Goal: Information Seeking & Learning: Check status

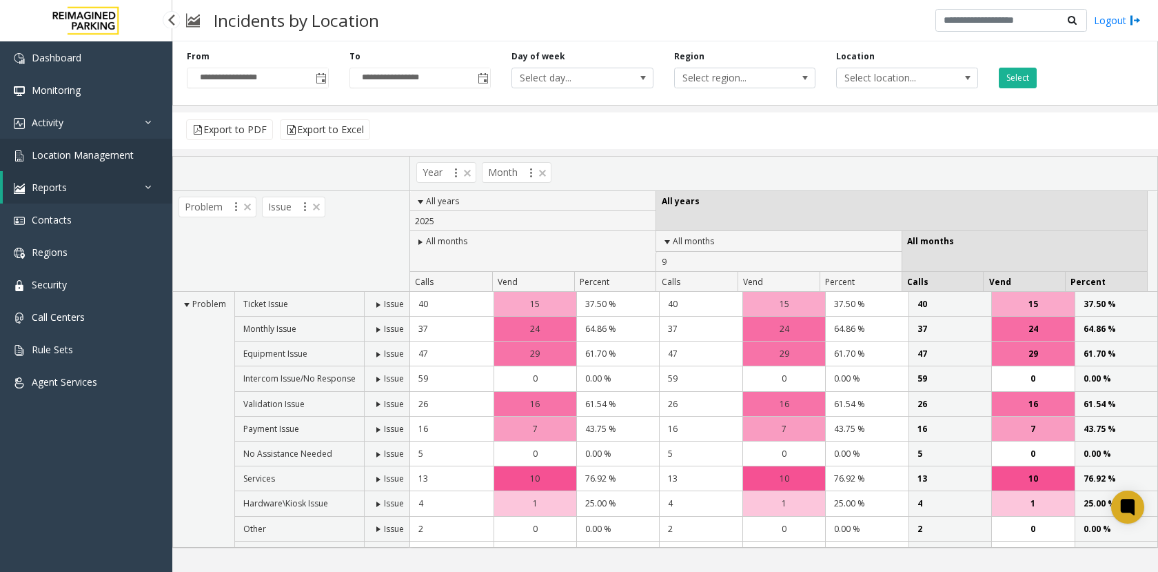
click at [77, 159] on span "Location Management" at bounding box center [83, 154] width 102 height 13
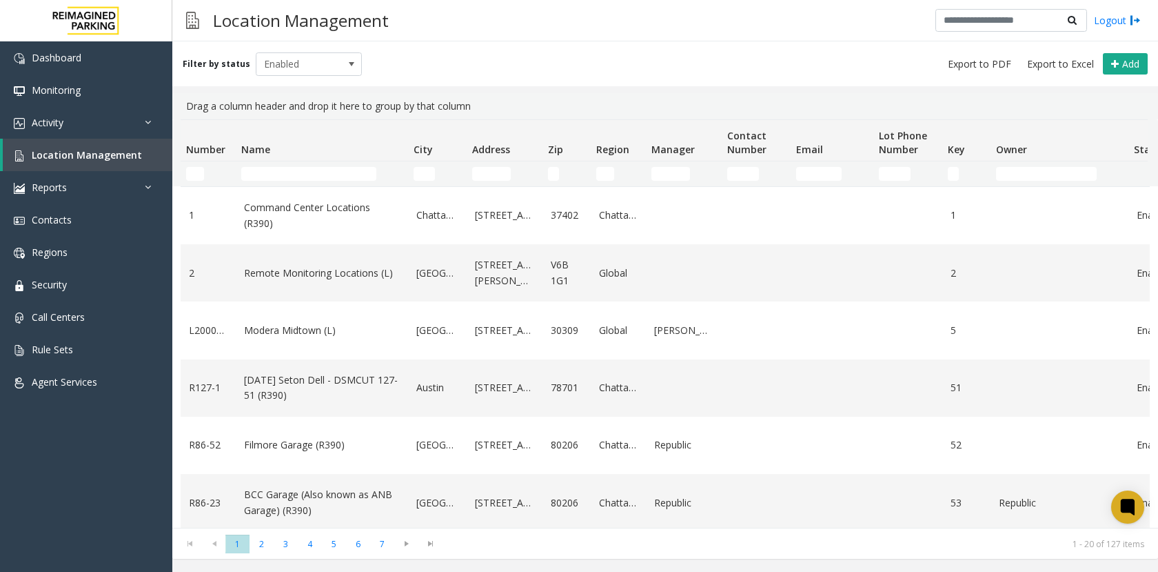
click at [279, 180] on td "Name Filter" at bounding box center [322, 173] width 172 height 25
click at [279, 173] on input "Name Filter" at bounding box center [308, 174] width 135 height 14
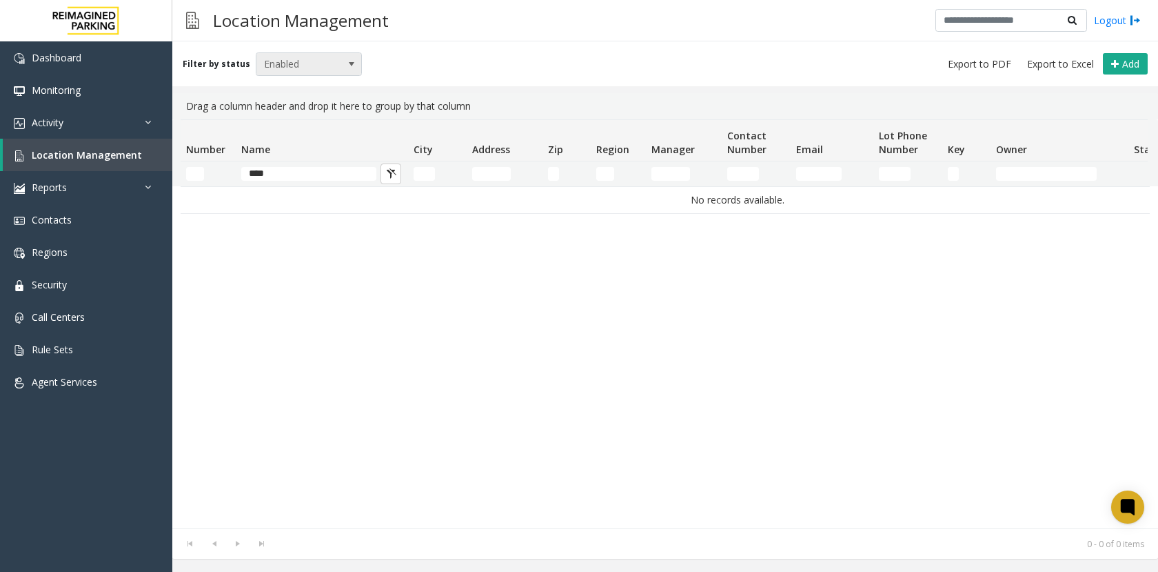
click at [302, 69] on span "Enabled" at bounding box center [299, 64] width 84 height 22
click at [288, 125] on li "Disabled" at bounding box center [303, 124] width 103 height 19
click at [282, 175] on input "****" at bounding box center [308, 174] width 135 height 14
click at [305, 177] on input "****" at bounding box center [308, 174] width 135 height 14
type input "****"
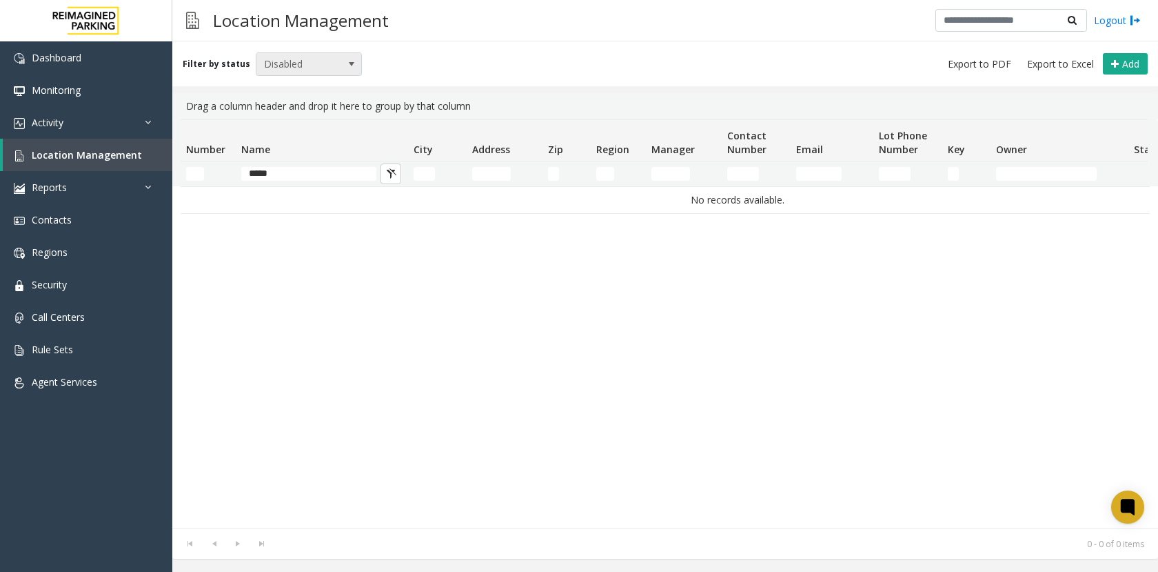
click at [314, 62] on span "Disabled" at bounding box center [299, 64] width 84 height 22
click at [307, 150] on li "Archived" at bounding box center [303, 143] width 103 height 19
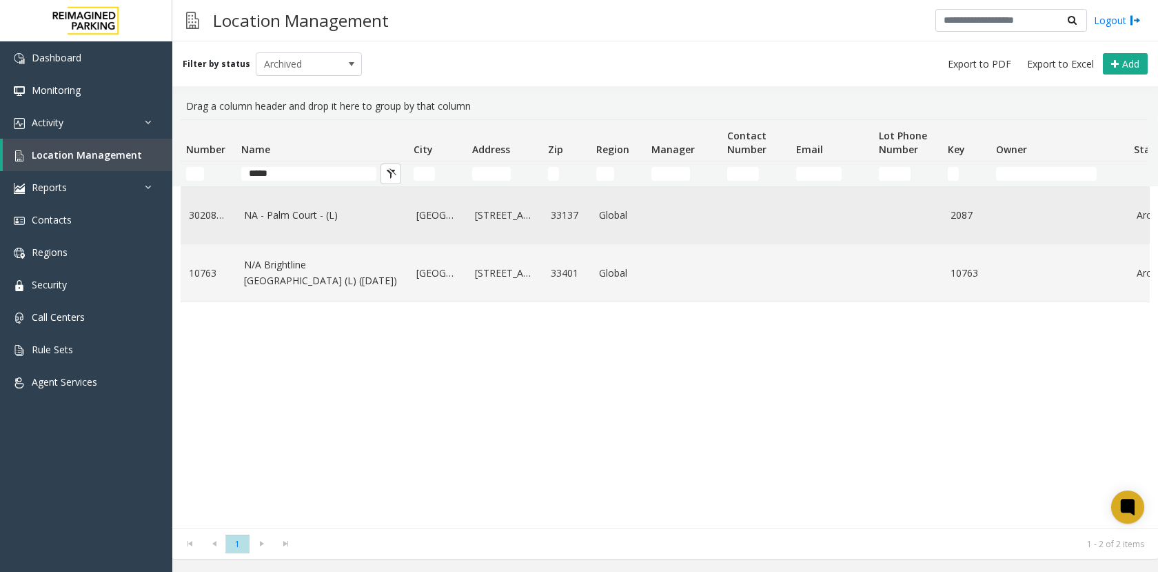
click at [299, 219] on link "NA - Palm Court - (L)" at bounding box center [322, 215] width 156 height 15
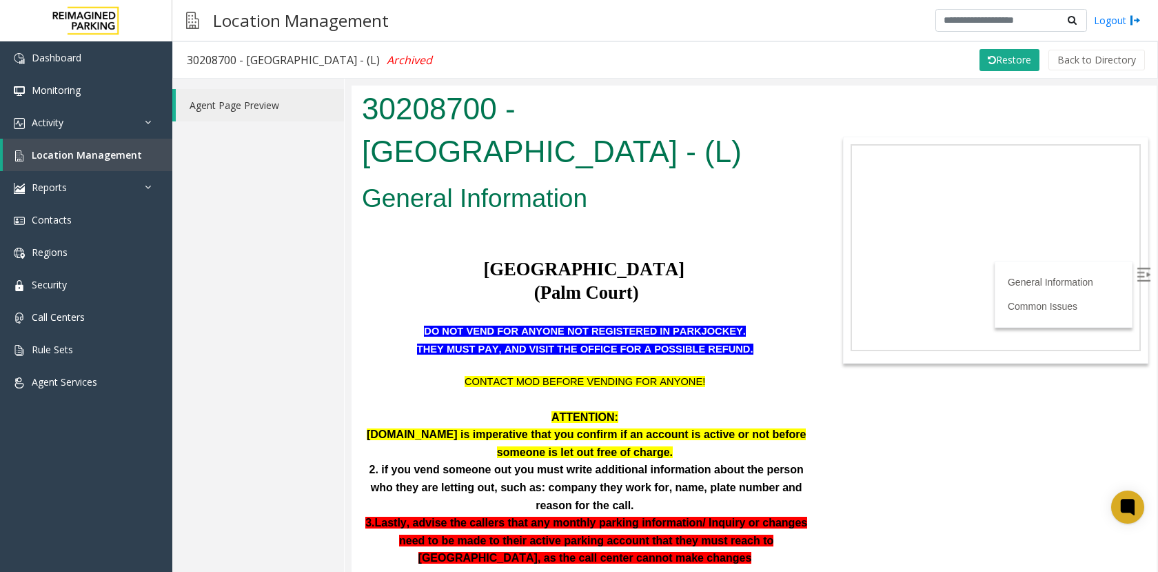
click at [296, 214] on div "Agent Page Preview" at bounding box center [258, 325] width 172 height 493
click at [143, 154] on link "Location Management" at bounding box center [88, 155] width 170 height 32
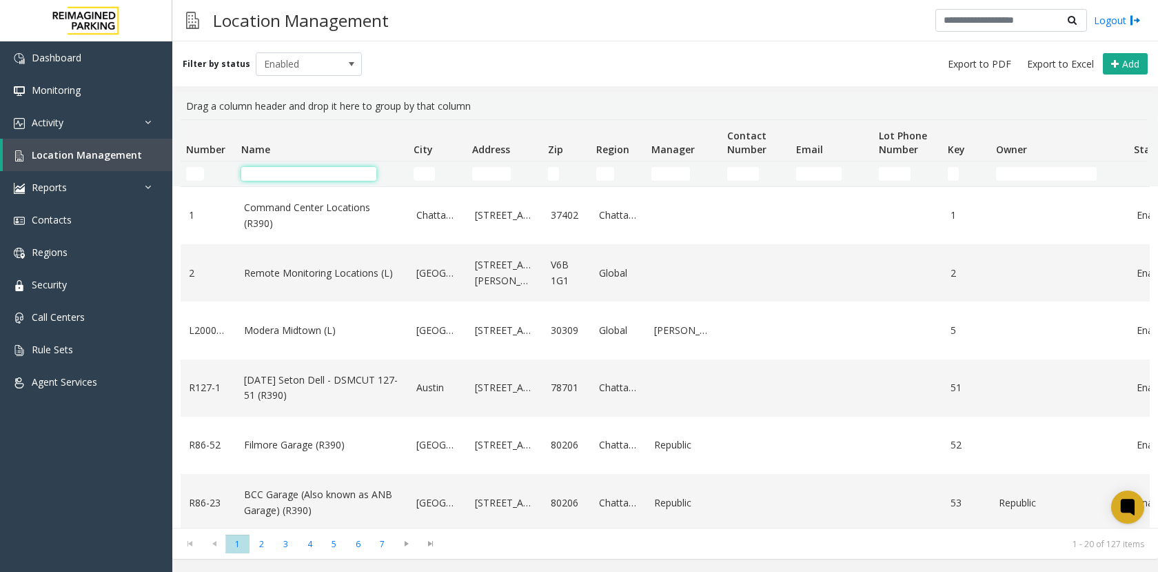
click at [267, 179] on input "Name Filter" at bounding box center [308, 174] width 135 height 14
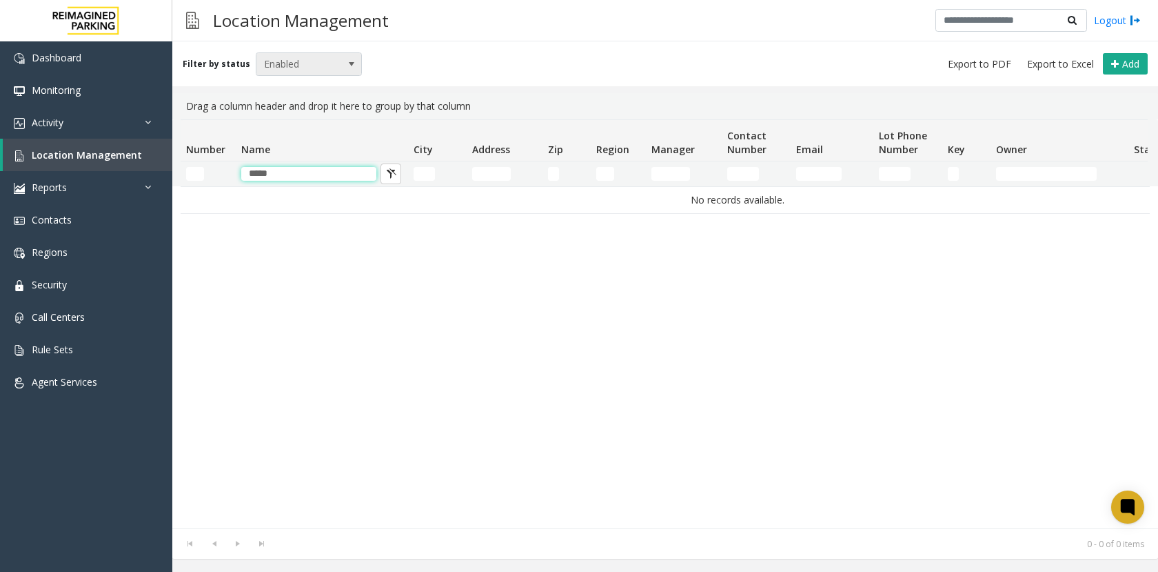
type input "*****"
click at [299, 59] on span "Enabled" at bounding box center [299, 64] width 84 height 22
click at [302, 132] on li "Disabled" at bounding box center [303, 124] width 103 height 19
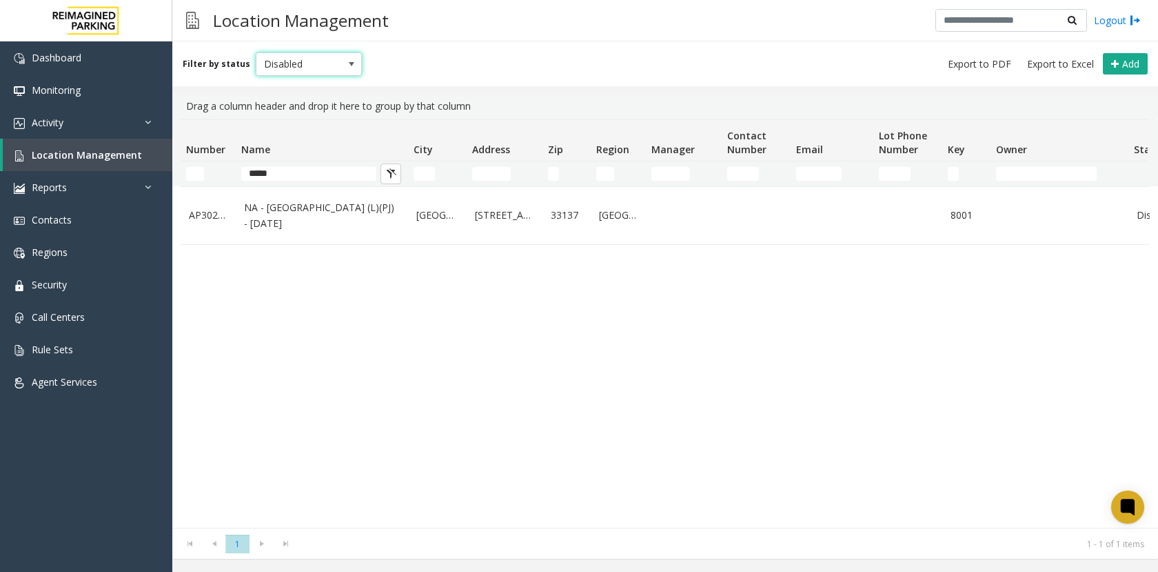
click at [416, 367] on div "AP30208701 NA - [GEOGRAPHIC_DATA] (L)(PJ) - [DATE] Miami [STREET_ADDRESS] Disab…" at bounding box center [666, 356] width 970 height 341
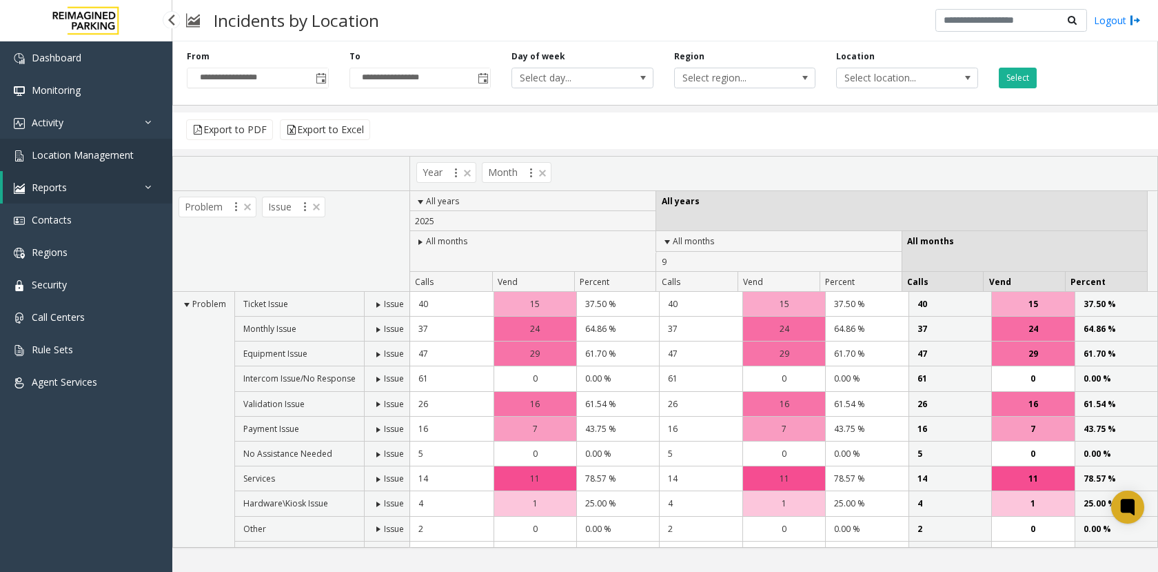
click at [112, 143] on link "Location Management" at bounding box center [86, 155] width 172 height 32
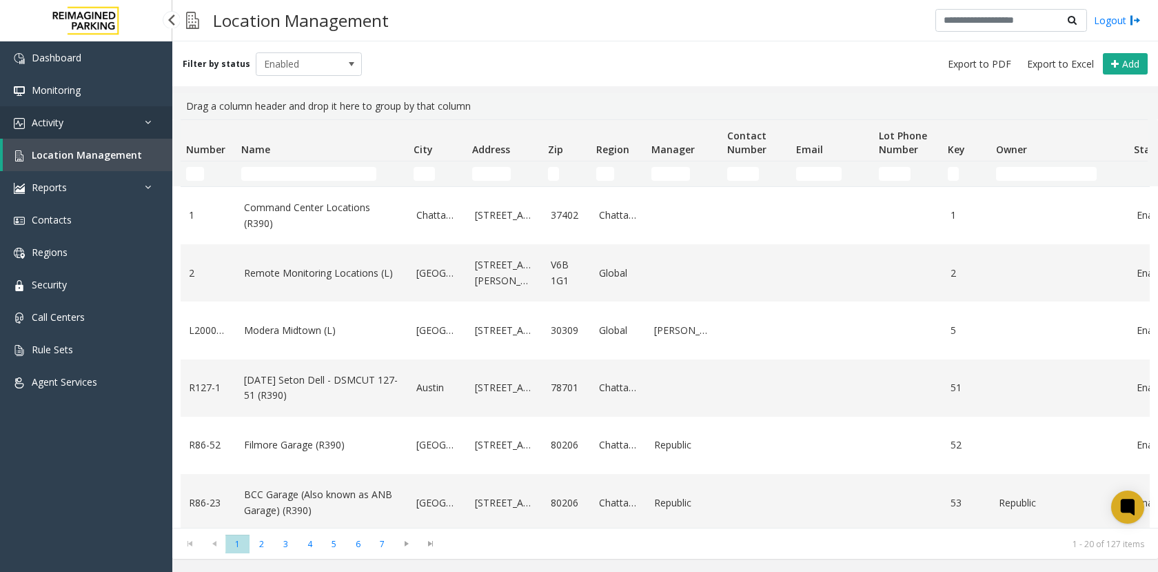
click at [57, 120] on span "Activity" at bounding box center [48, 122] width 32 height 13
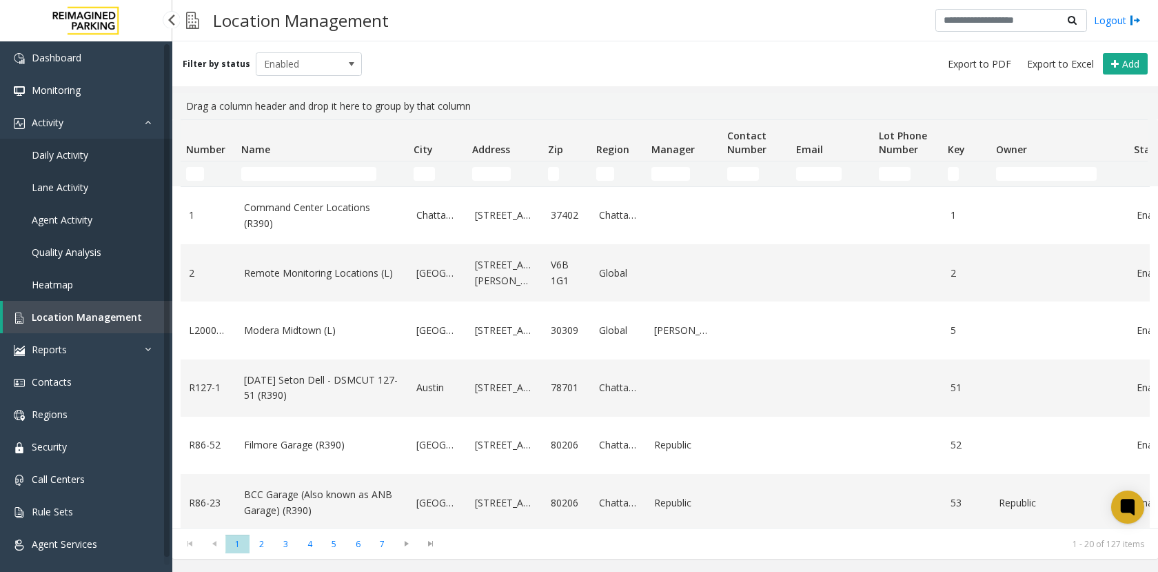
click at [74, 152] on span "Daily Activity" at bounding box center [60, 154] width 57 height 13
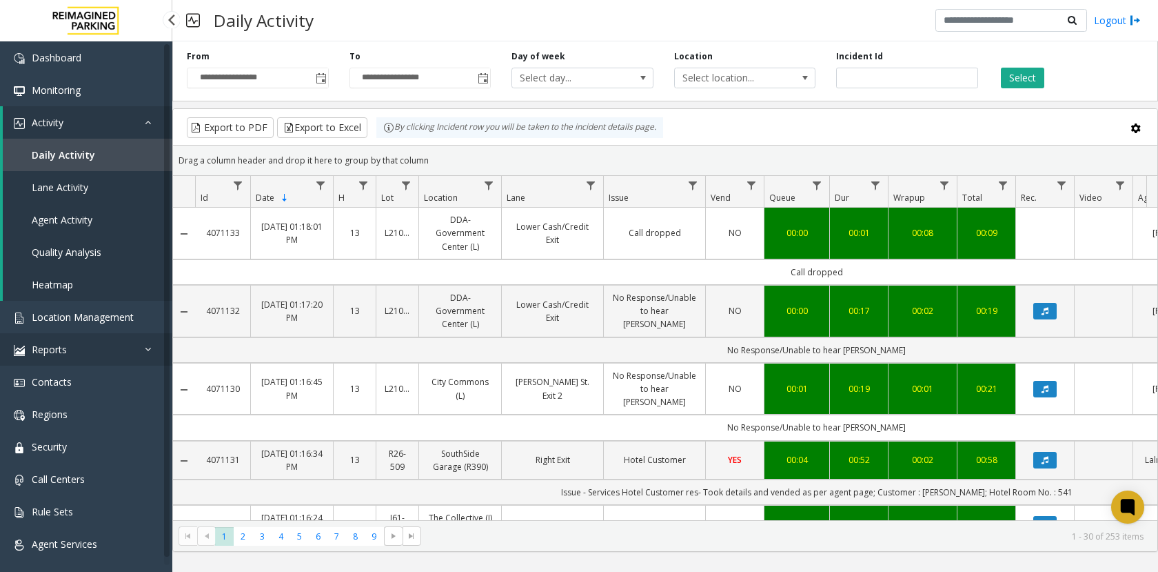
click at [81, 362] on link "Reports" at bounding box center [86, 349] width 172 height 32
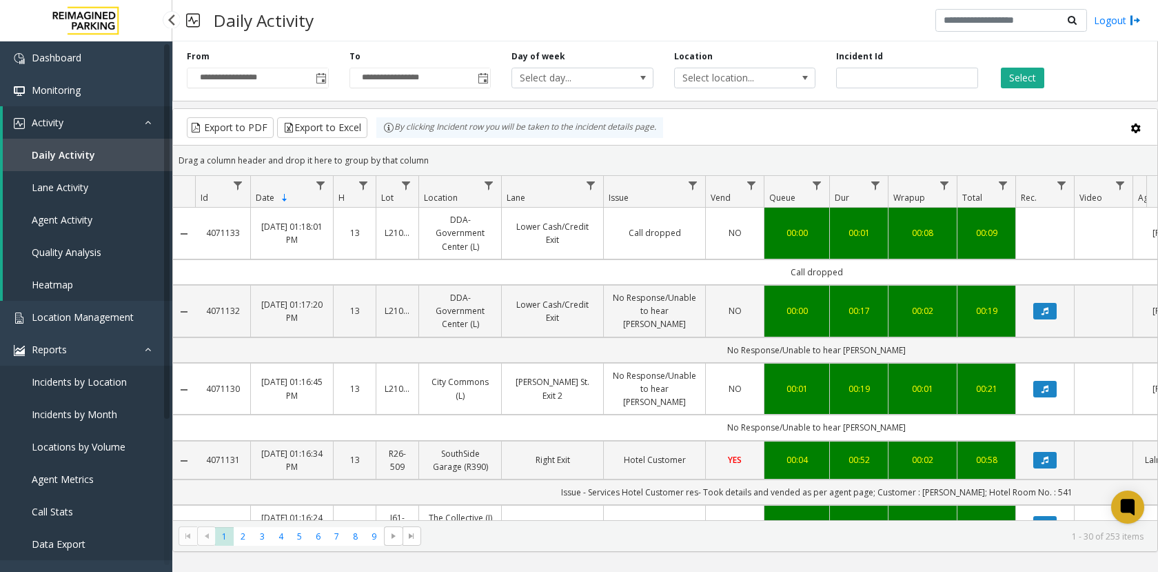
click at [79, 385] on span "Incidents by Location" at bounding box center [79, 381] width 95 height 13
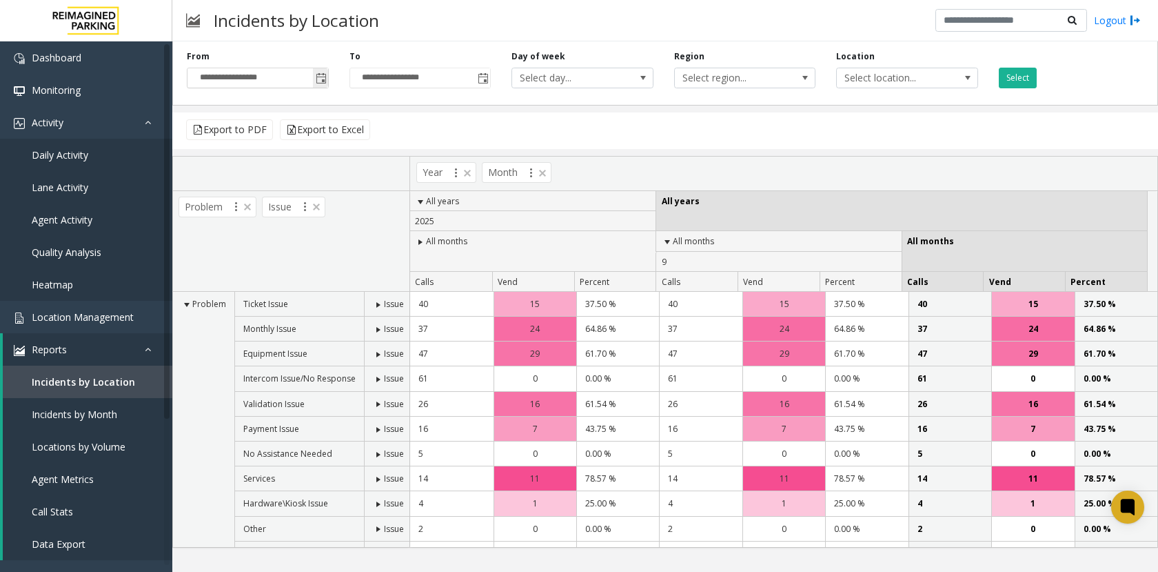
click at [321, 78] on span "Toggle popup" at bounding box center [321, 78] width 11 height 11
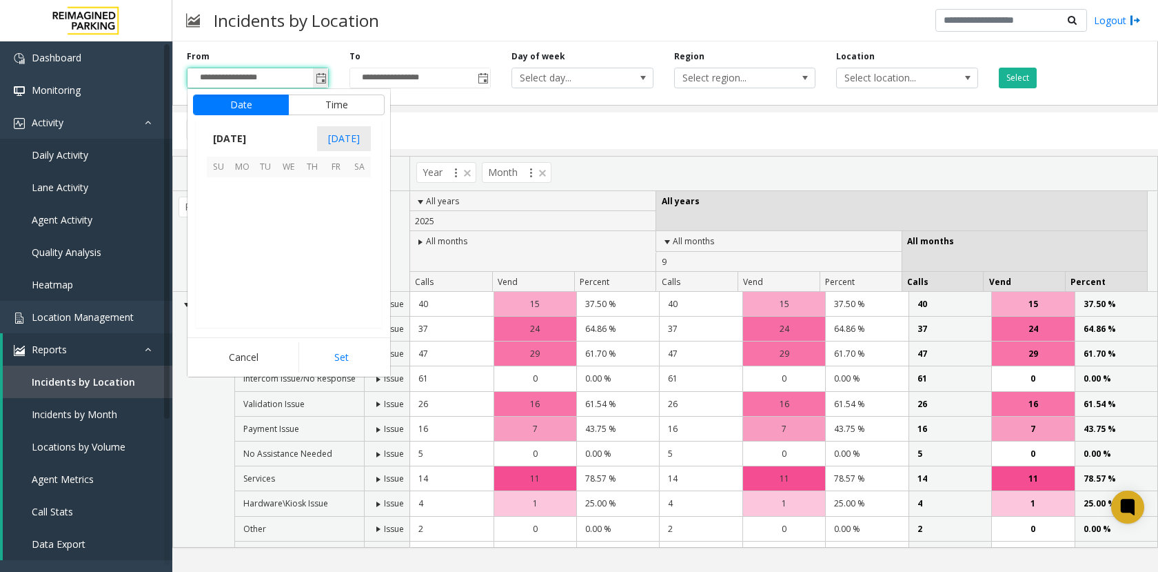
scroll to position [247484, 0]
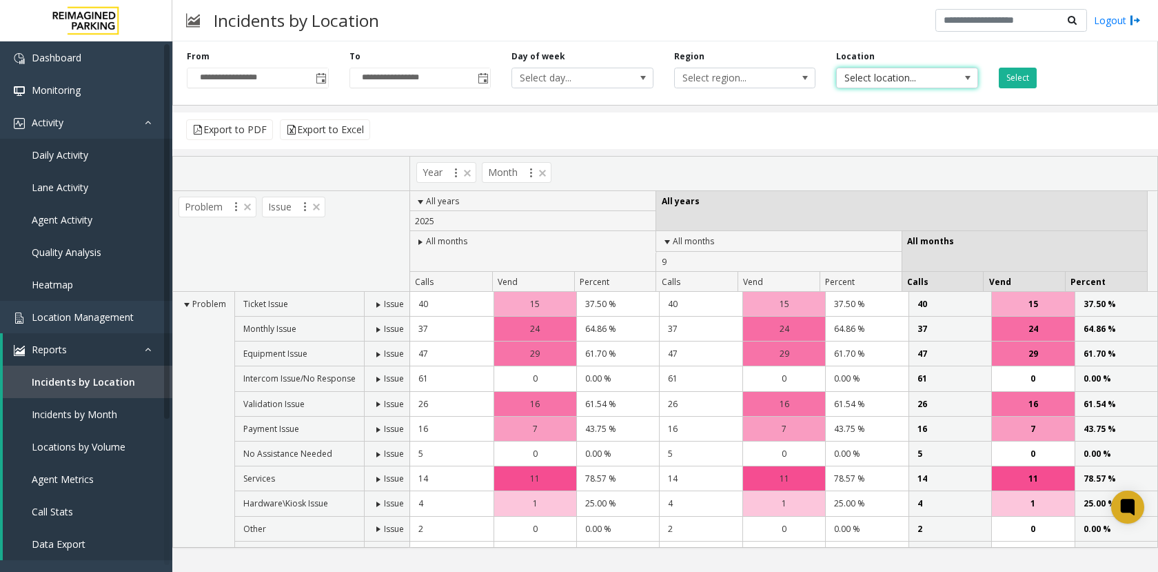
click at [847, 76] on span "Select location..." at bounding box center [893, 77] width 112 height 19
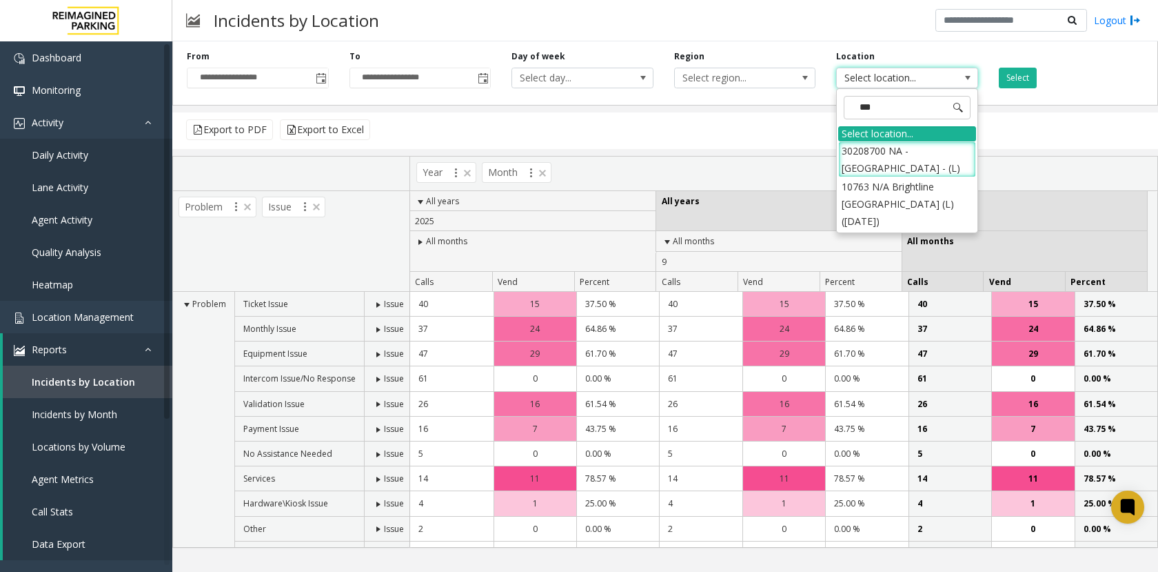
type input "****"
click at [878, 170] on li "30208700 NA - Palm Court - (L)" at bounding box center [907, 159] width 138 height 36
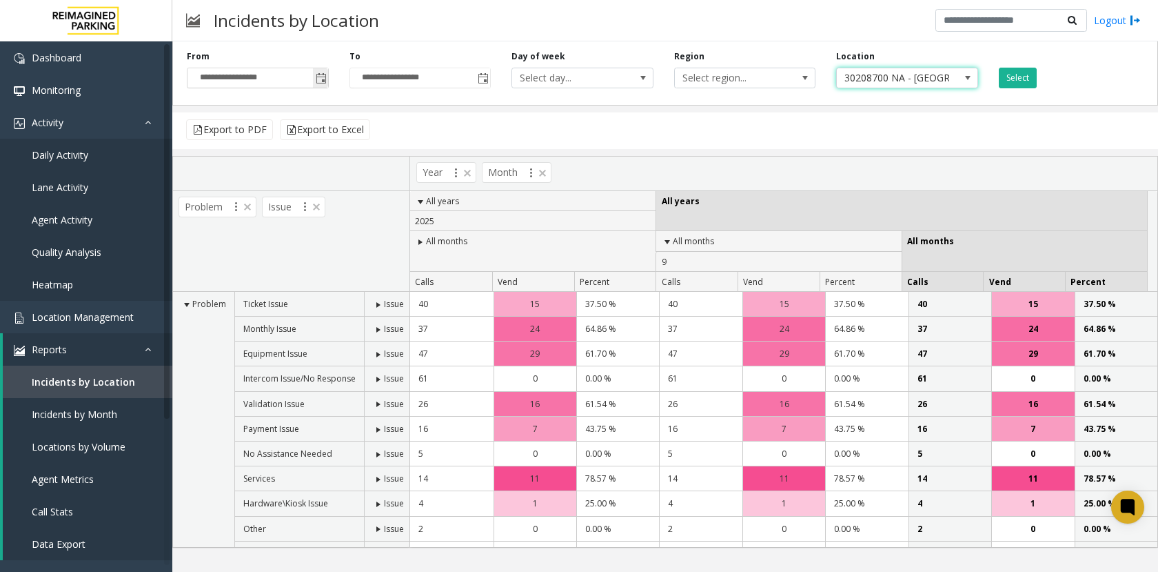
click at [320, 79] on span "Toggle popup" at bounding box center [321, 78] width 11 height 11
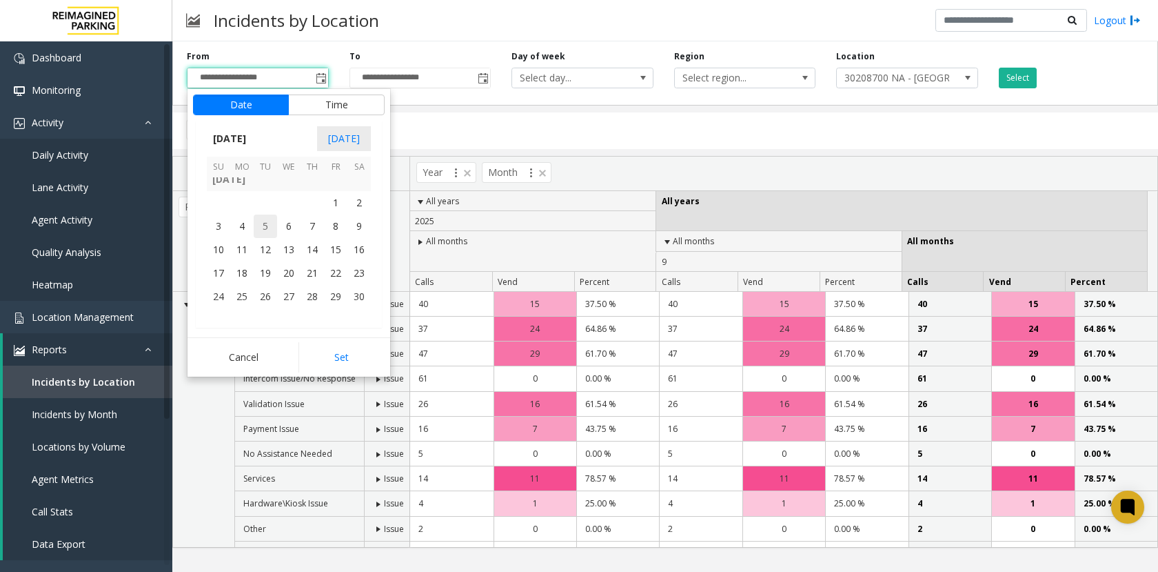
click at [263, 222] on span "5" at bounding box center [265, 225] width 23 height 23
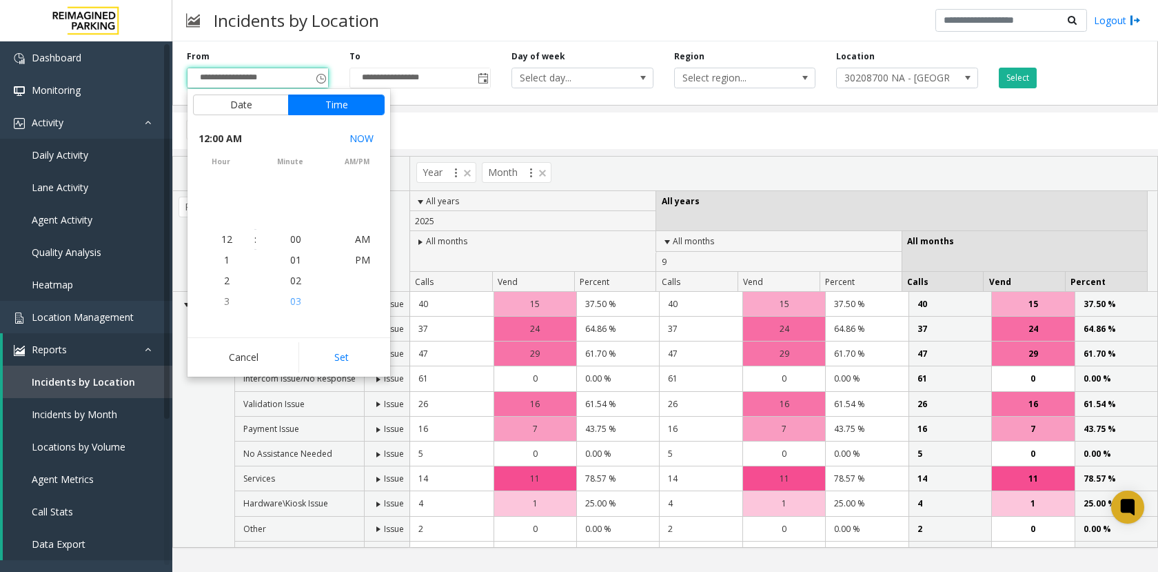
scroll to position [245842, 0]
click at [343, 353] on button "Set" at bounding box center [342, 357] width 87 height 30
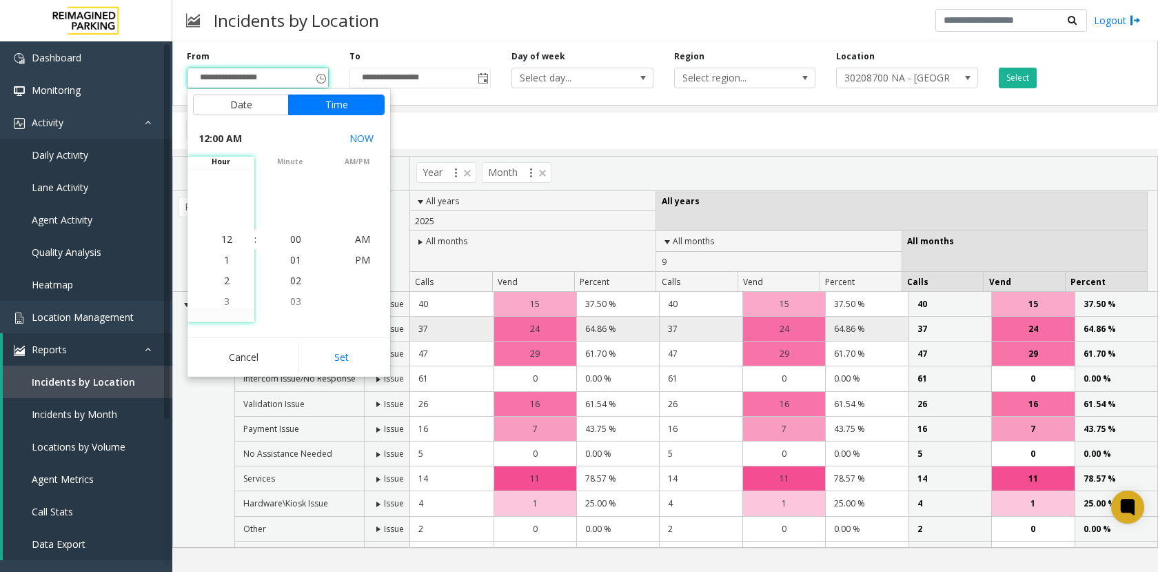
type input "**********"
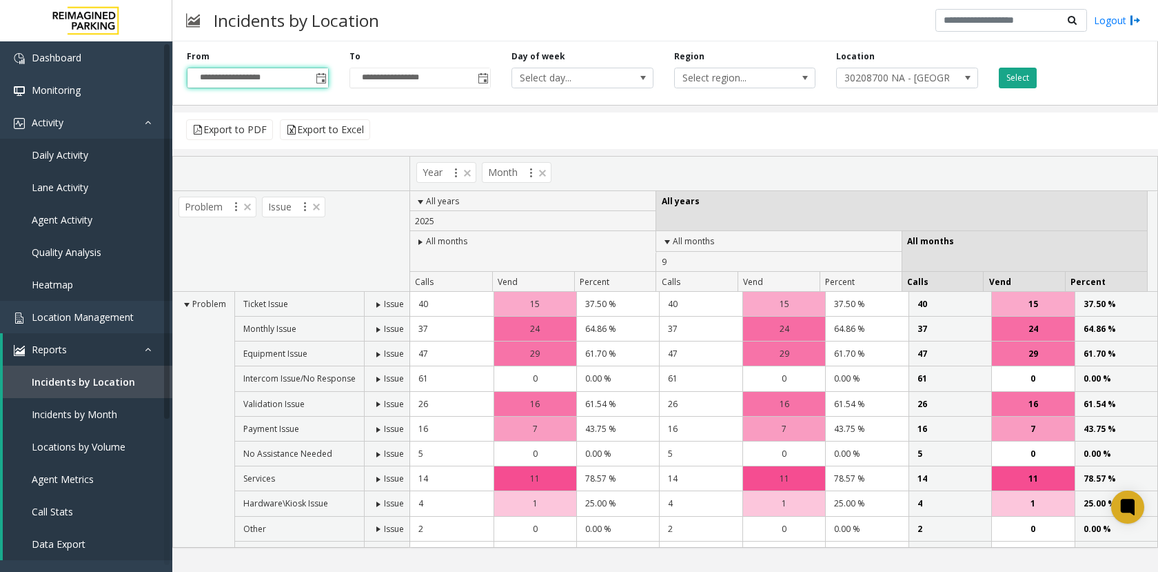
click at [1005, 74] on button "Select" at bounding box center [1018, 78] width 38 height 21
